Goal: Task Accomplishment & Management: Use online tool/utility

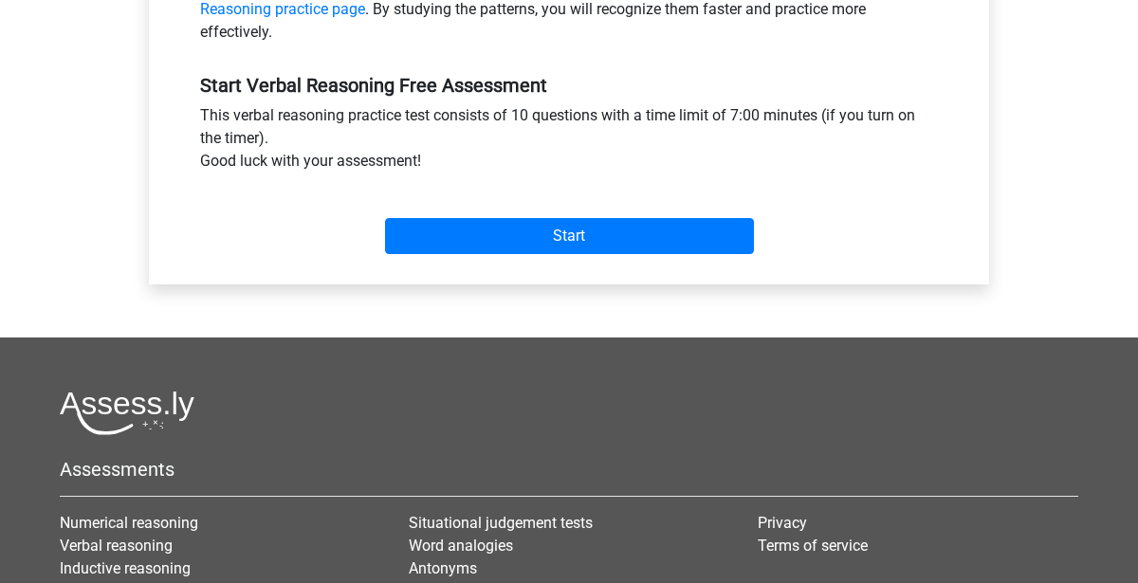
scroll to position [650, 0]
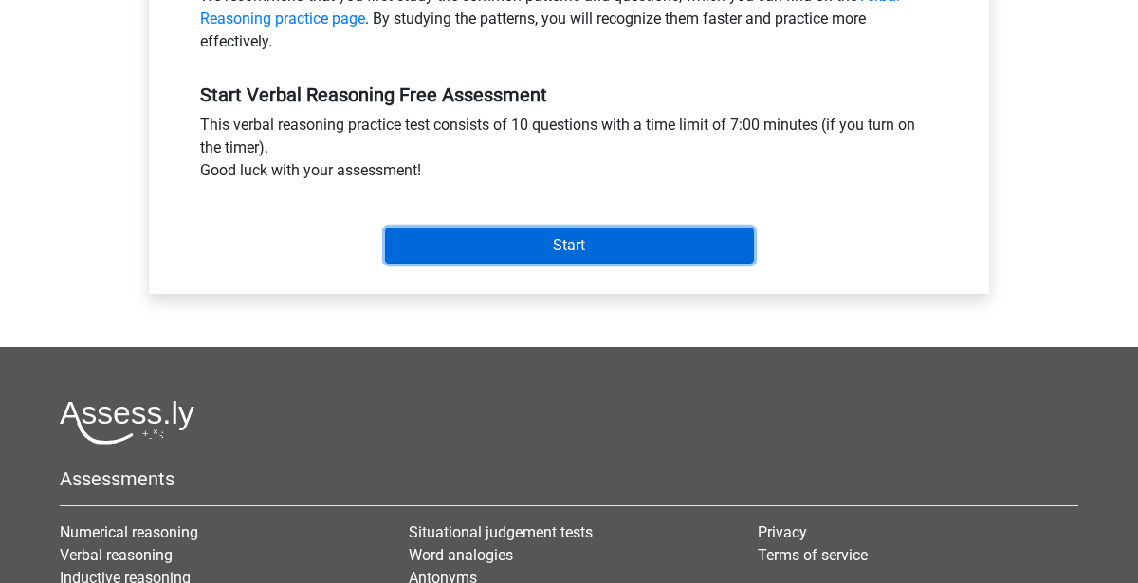
click at [455, 249] on input "Start" at bounding box center [569, 246] width 369 height 36
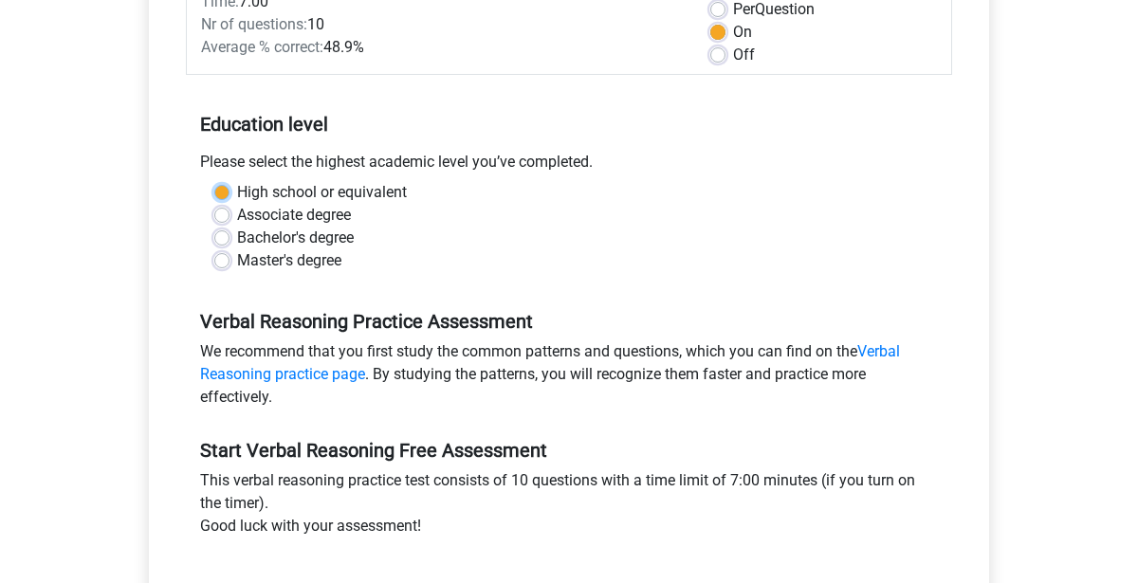
scroll to position [292, 0]
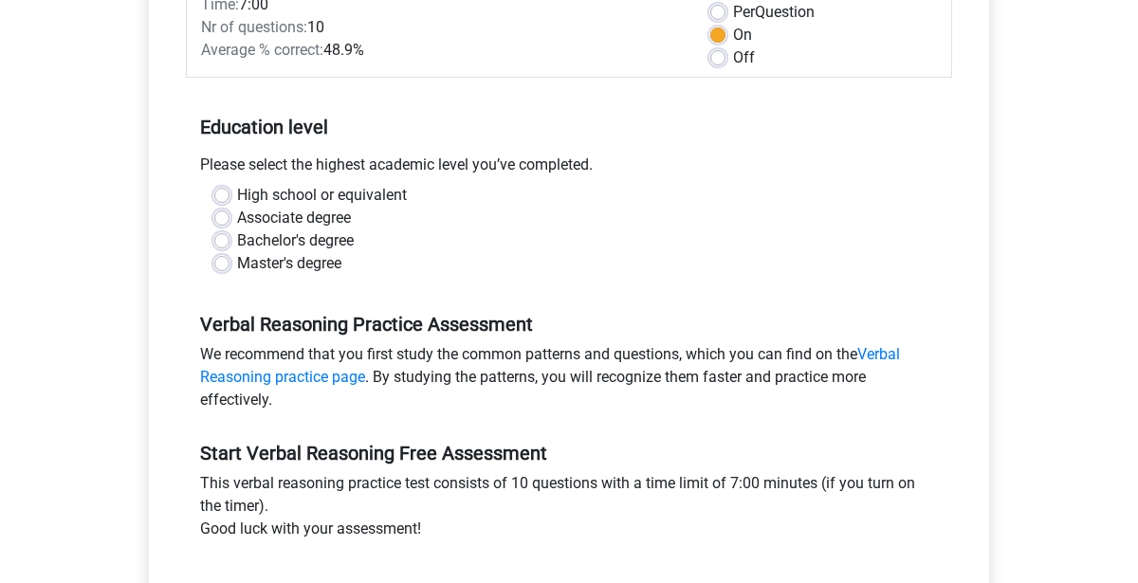
click at [237, 192] on label "High school or equivalent" at bounding box center [322, 195] width 170 height 23
click at [218, 192] on input "High school or equivalent" at bounding box center [221, 193] width 15 height 19
radio input "true"
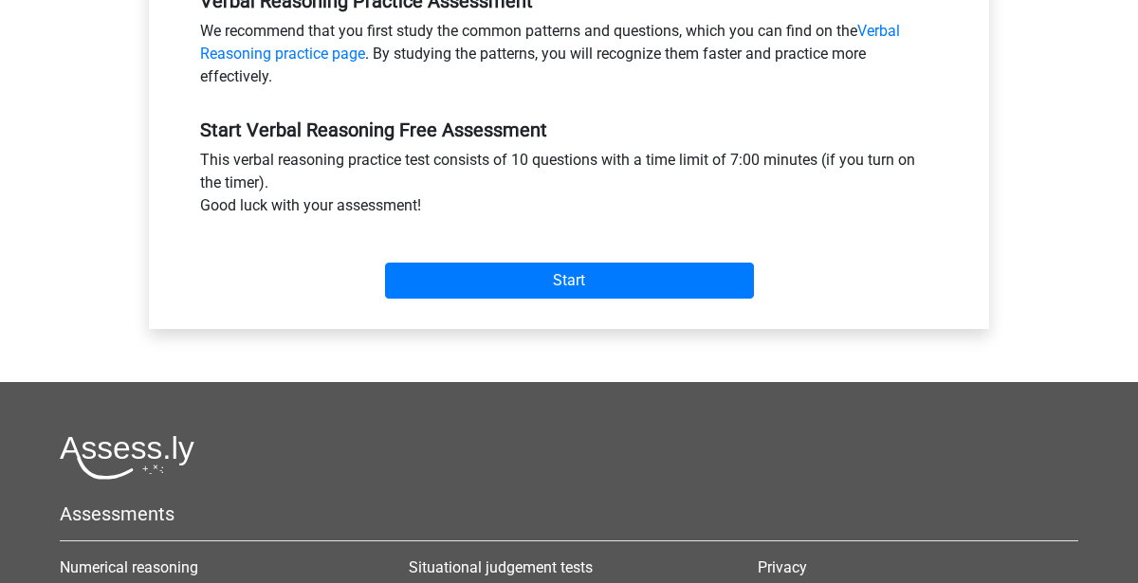
scroll to position [617, 0]
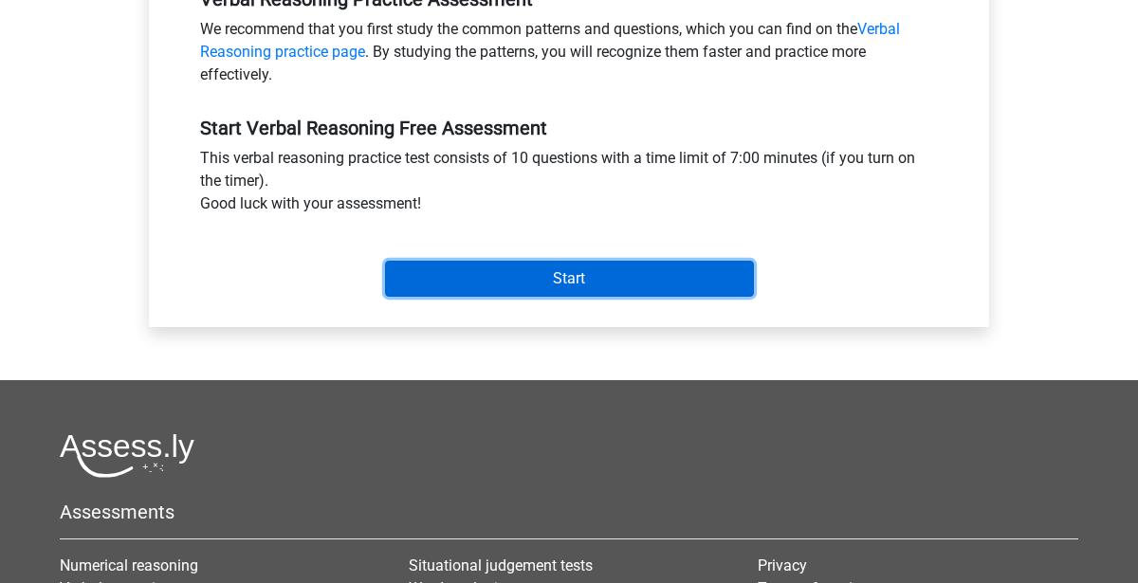
click at [463, 291] on input "Start" at bounding box center [569, 279] width 369 height 36
